Goal: Task Accomplishment & Management: Manage account settings

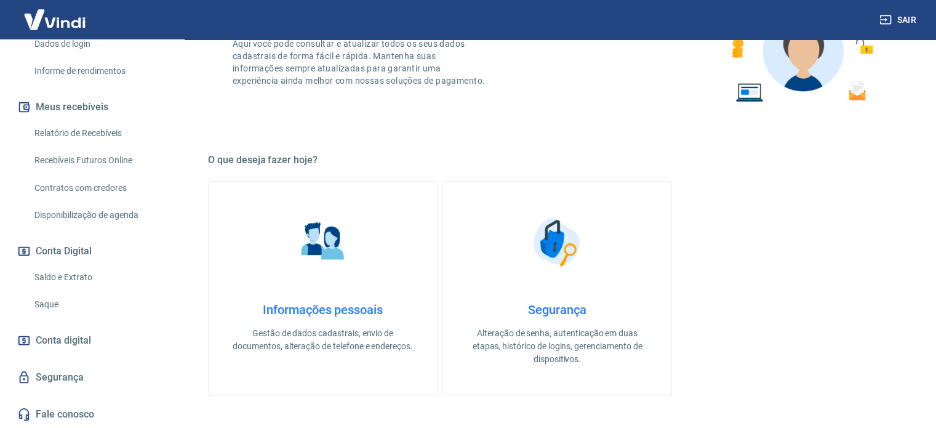
scroll to position [123, 0]
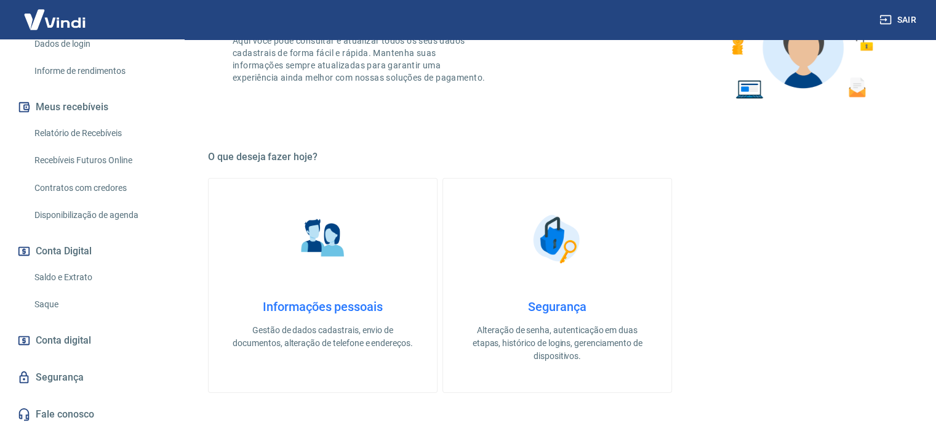
click at [59, 309] on link "Saque" at bounding box center [100, 304] width 140 height 25
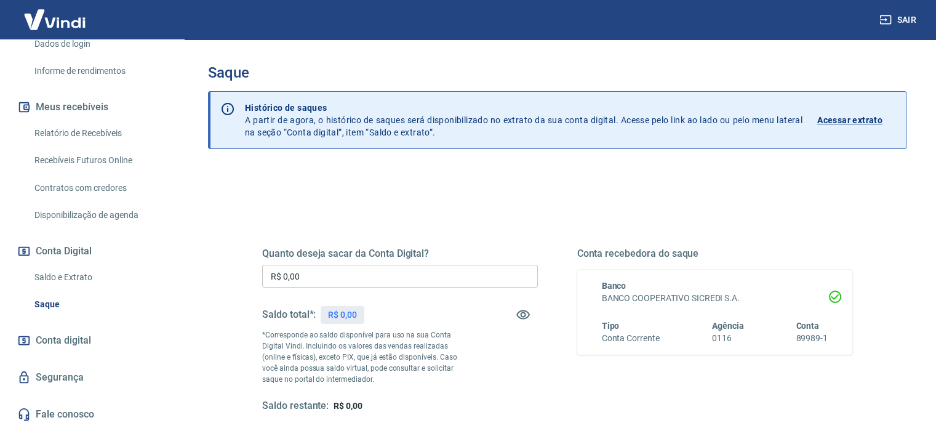
click at [305, 272] on input "R$ 0,00" at bounding box center [400, 276] width 276 height 23
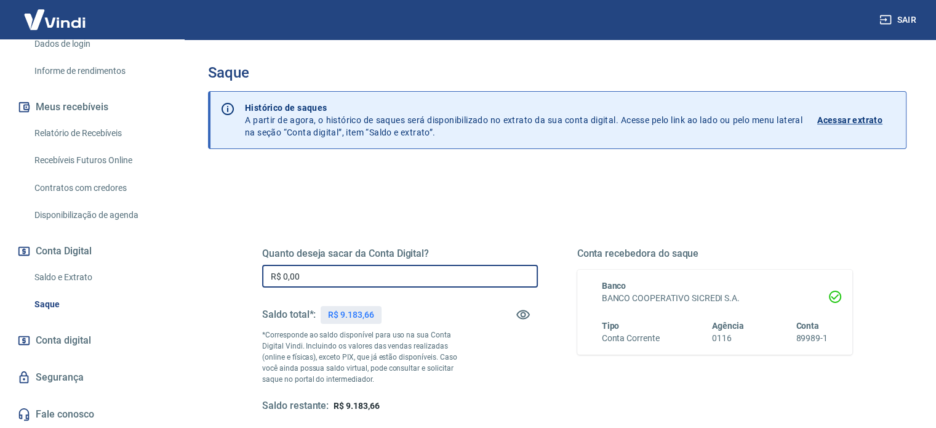
drag, startPoint x: 298, startPoint y: 276, endPoint x: 217, endPoint y: 269, distance: 81.5
click at [217, 269] on div "Quanto deseja sacar da Conta Digital? R$ 0,00 ​ Saldo total*: R$ 9.183,66 *Corr…" at bounding box center [557, 389] width 699 height 440
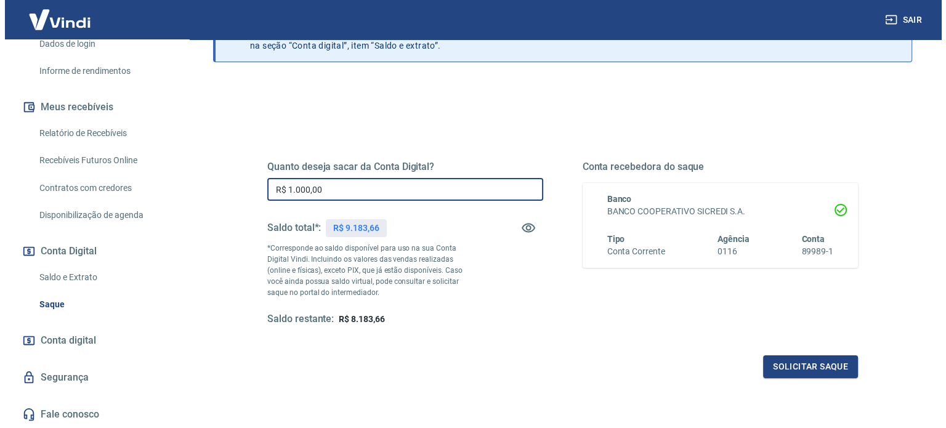
scroll to position [180, 0]
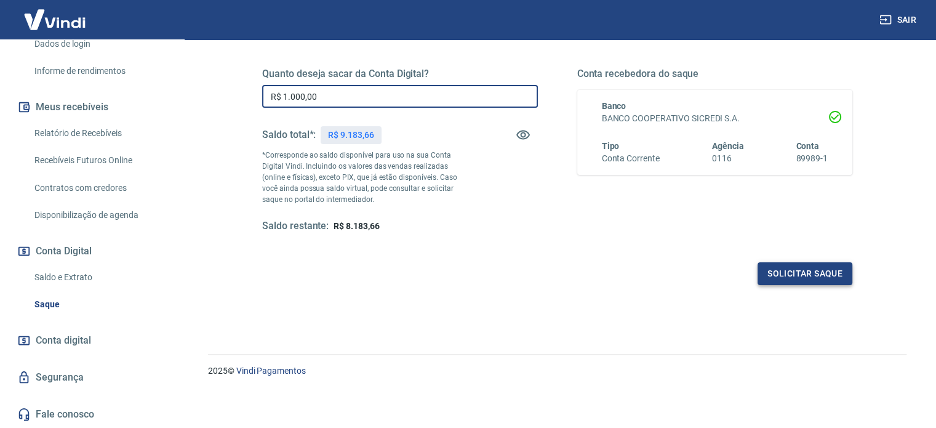
type input "R$ 1.000,00"
click at [830, 266] on button "Solicitar saque" at bounding box center [805, 273] width 95 height 23
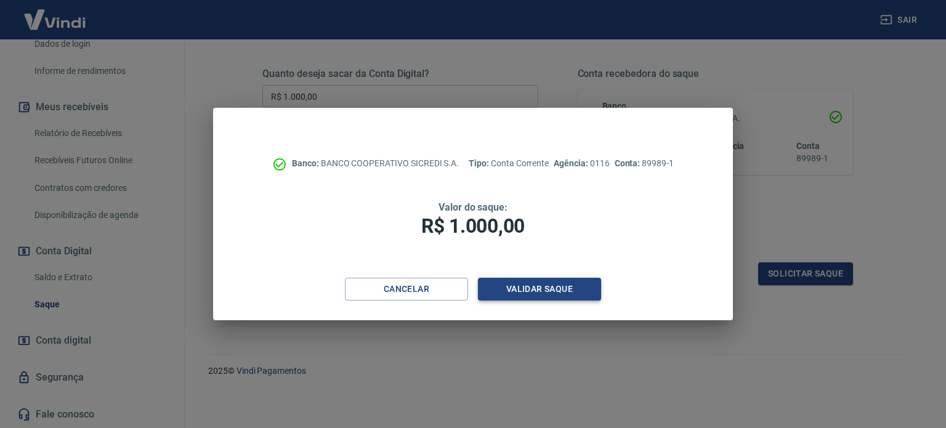
click at [552, 283] on button "Validar saque" at bounding box center [539, 289] width 123 height 23
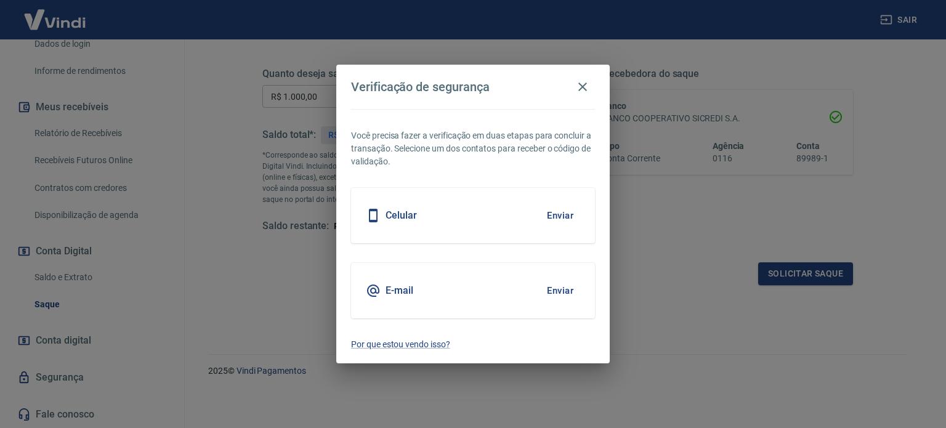
click at [564, 291] on button "Enviar" at bounding box center [560, 291] width 40 height 26
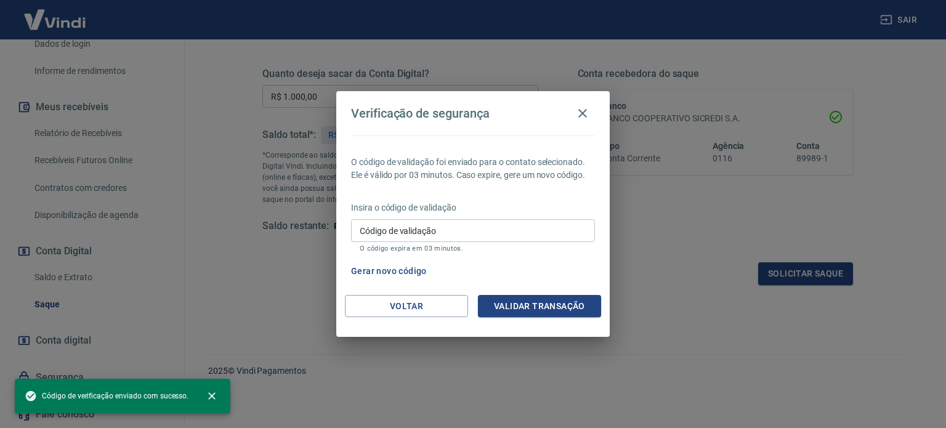
click at [463, 222] on input "Código de validação" at bounding box center [473, 230] width 244 height 23
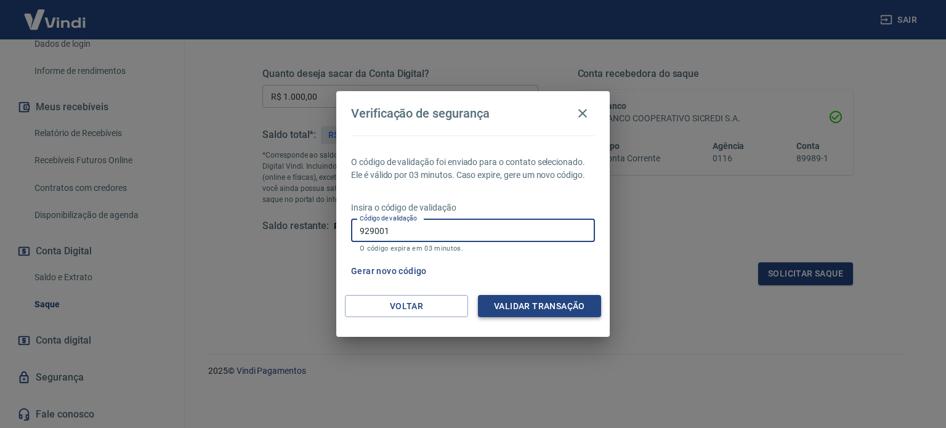
type input "929001"
click at [507, 299] on button "Validar transação" at bounding box center [539, 306] width 123 height 23
